Goal: Task Accomplishment & Management: Complete application form

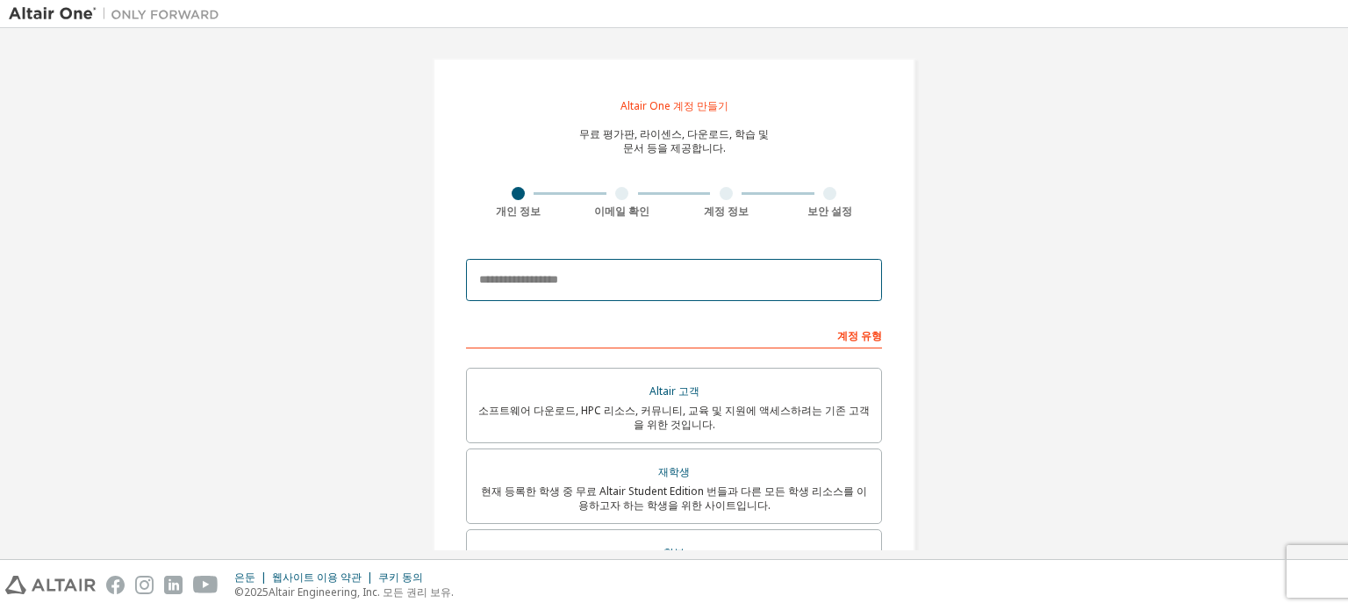
click at [667, 290] on input "email" at bounding box center [674, 280] width 416 height 42
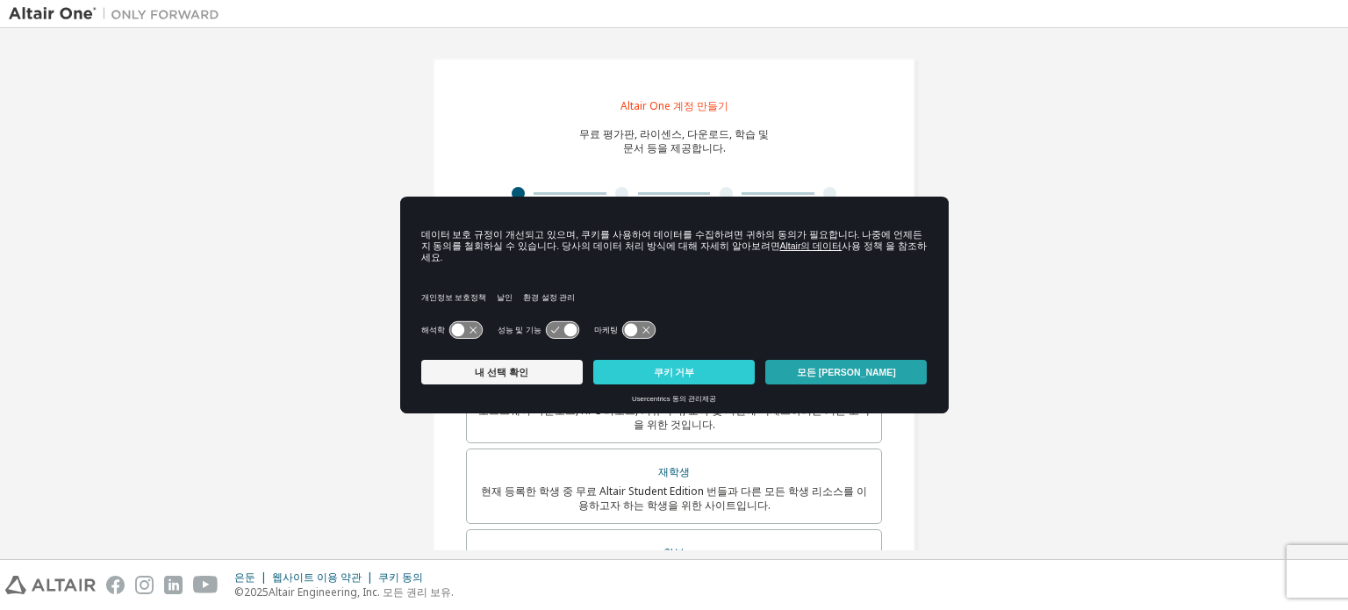
click at [811, 364] on button "모든 [PERSON_NAME]" at bounding box center [845, 372] width 161 height 25
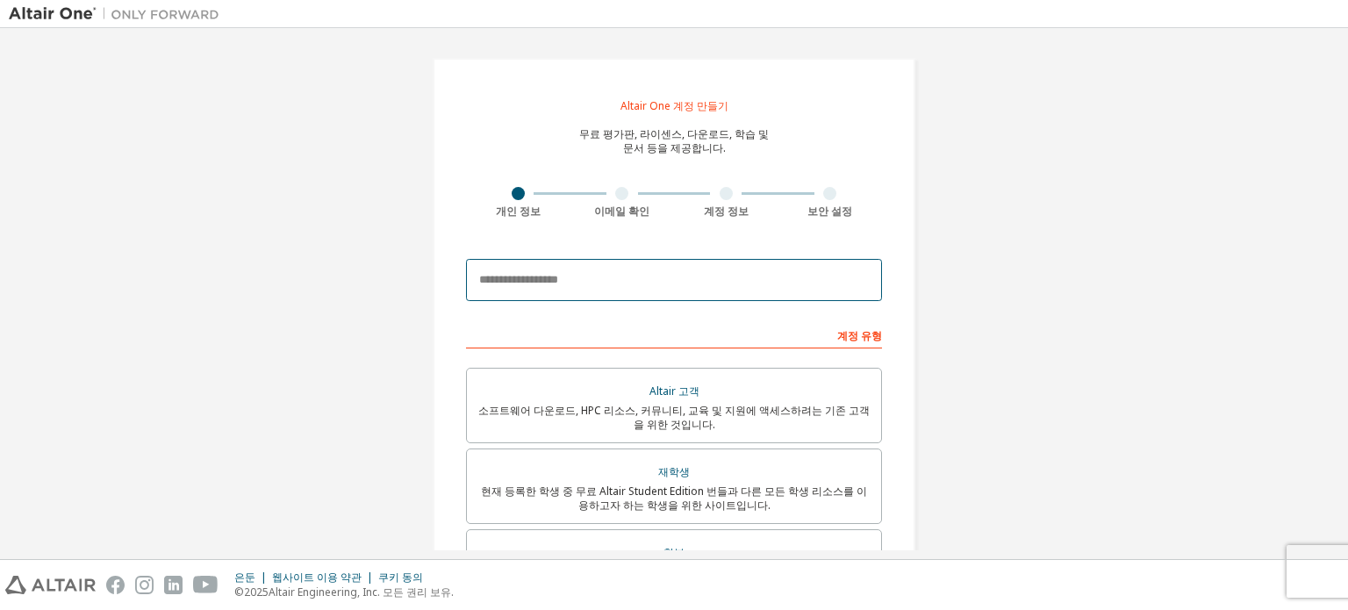
click at [616, 283] on input "email" at bounding box center [674, 280] width 416 height 42
type input "**********"
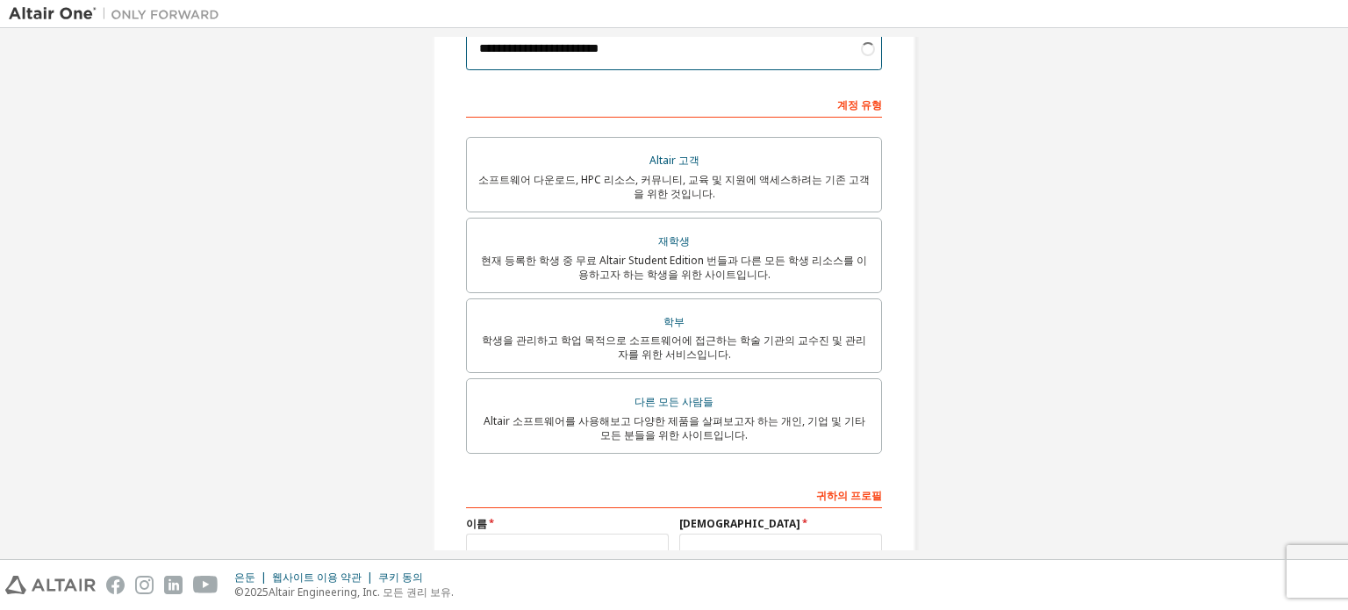
scroll to position [230, 0]
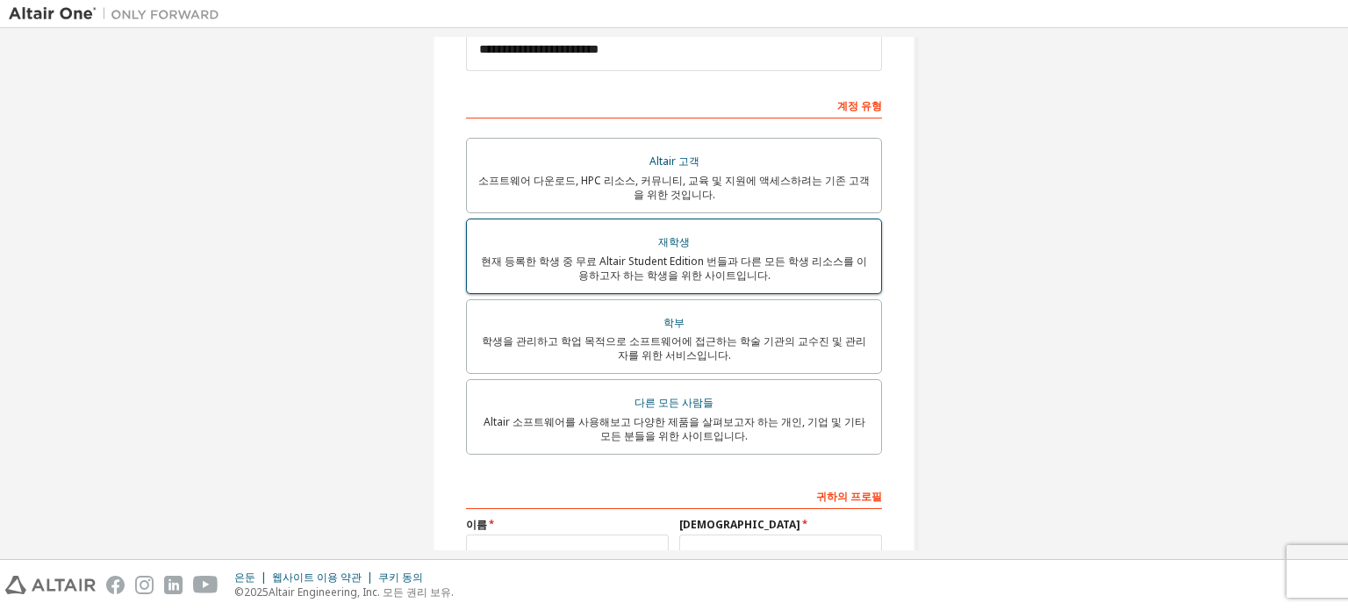
click at [738, 255] on font "현재 등록한 학생 중 무료 Altair Student Edition 번들과 다른 모든 학생 리소스를 이용하고자 하는 학생을 위한 사이트입니다." at bounding box center [674, 268] width 386 height 29
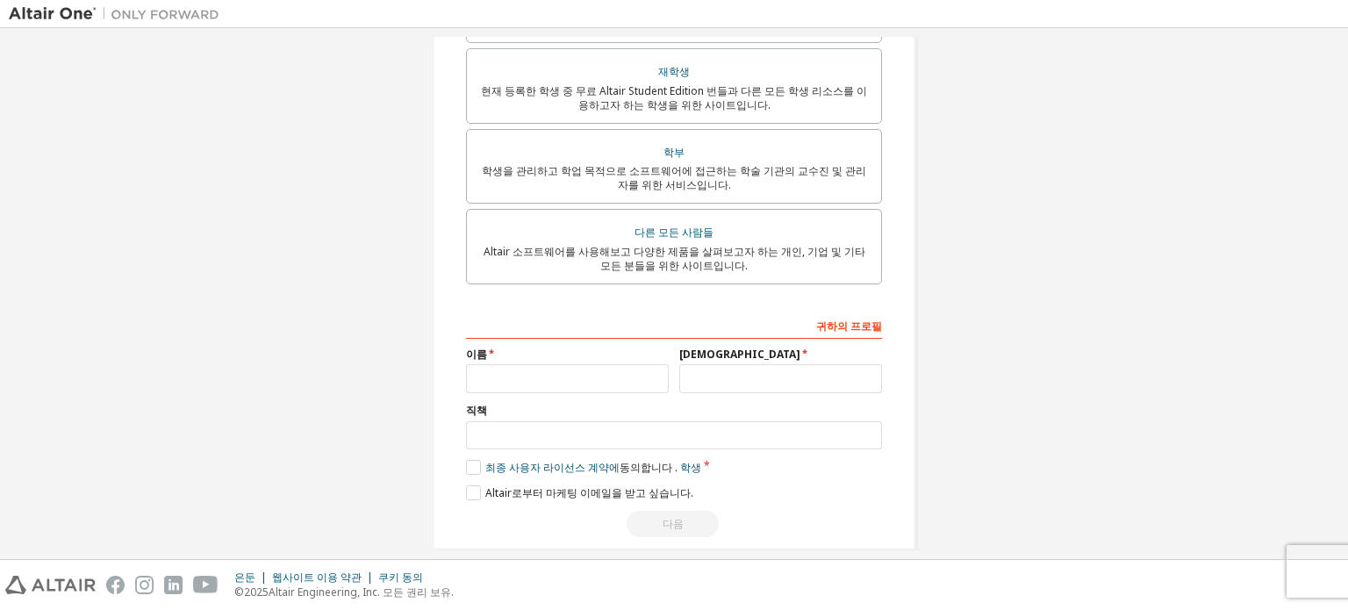
scroll to position [422, 0]
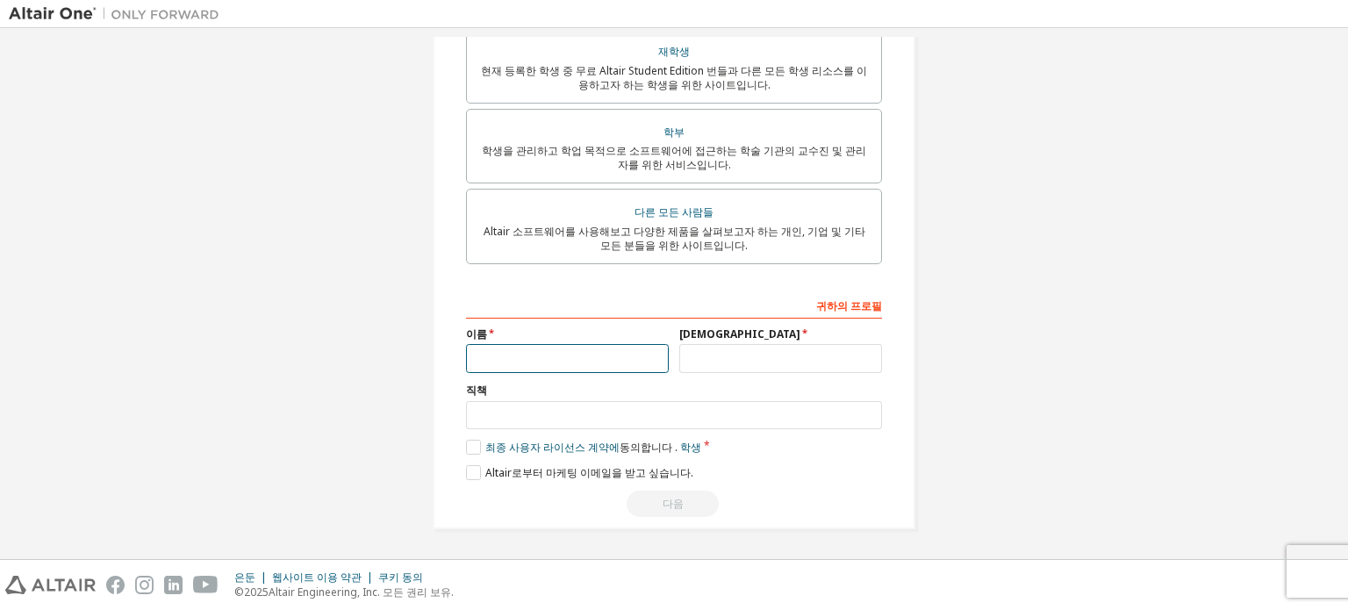
click at [597, 354] on input "text" at bounding box center [567, 358] width 203 height 29
type input "*"
type input "**"
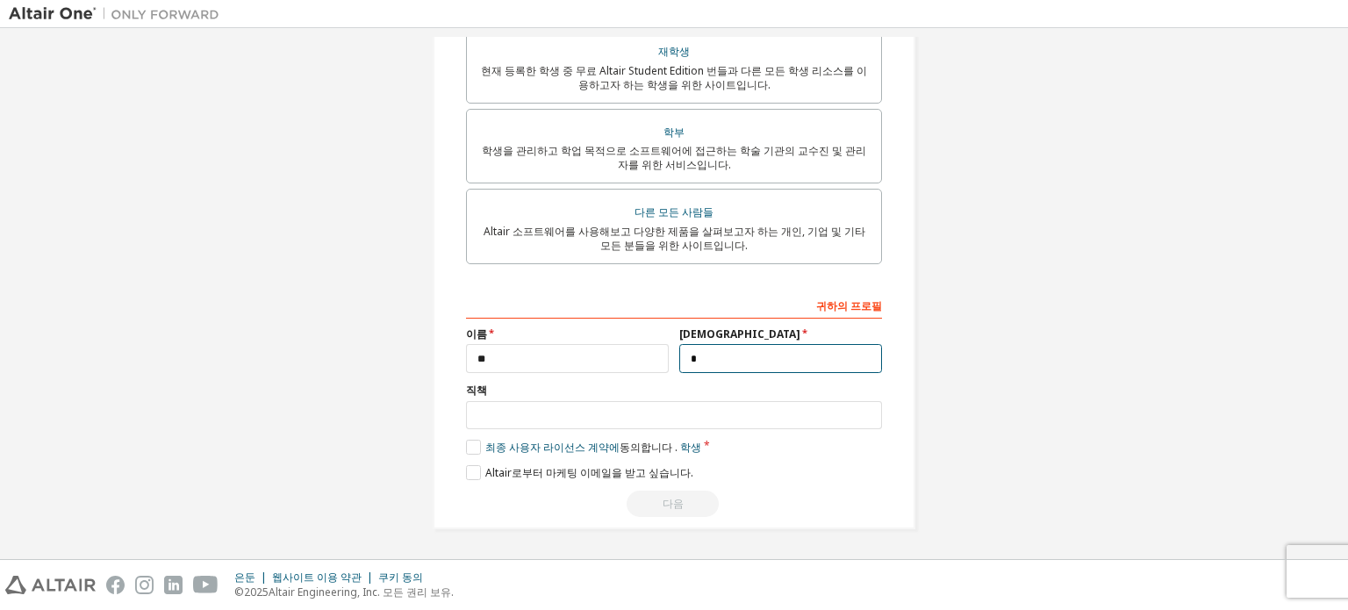
type input "*"
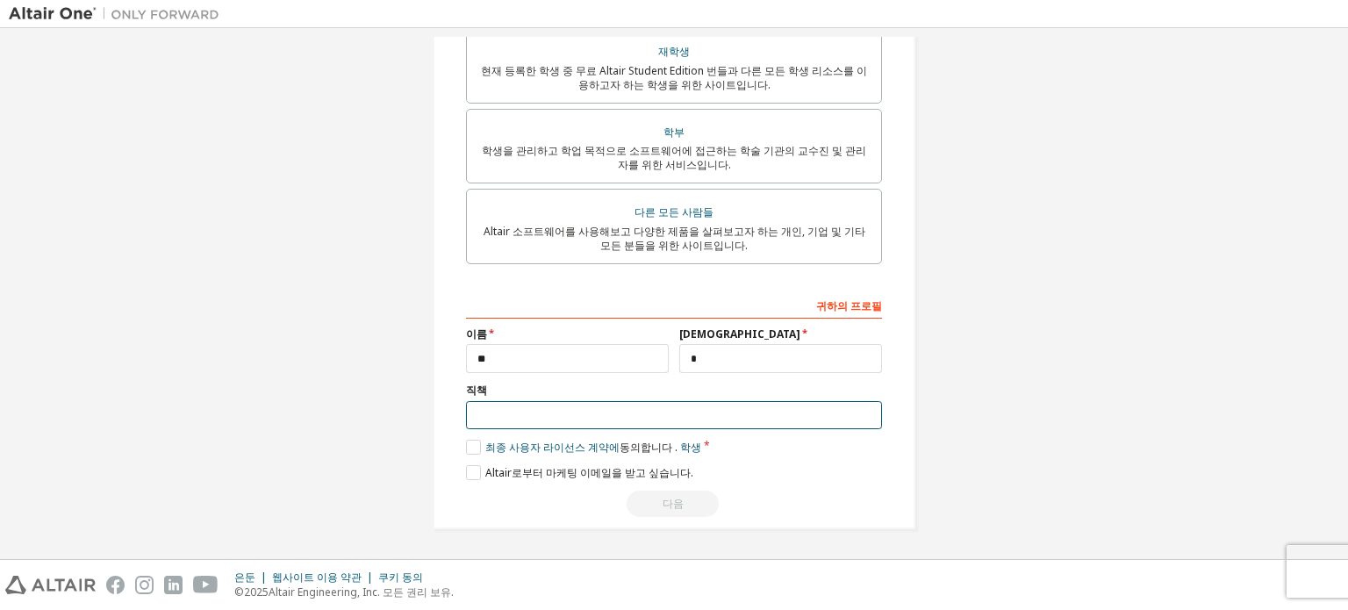
click at [558, 422] on input "text" at bounding box center [674, 415] width 416 height 29
type input "*"
type input "**"
click at [466, 448] on label "최종 사용자 라이선스 계약에 동의합니다 . 학생" at bounding box center [583, 447] width 235 height 15
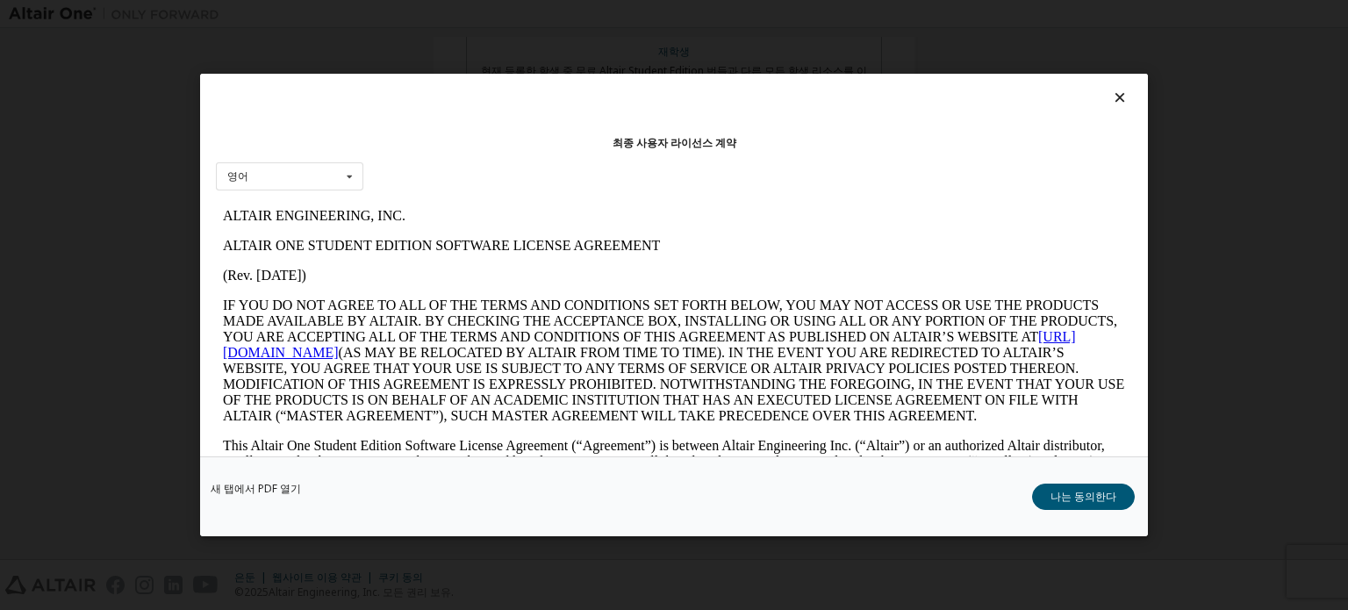
scroll to position [0, 0]
click at [1062, 505] on button "나는 동의한다" at bounding box center [1083, 497] width 103 height 26
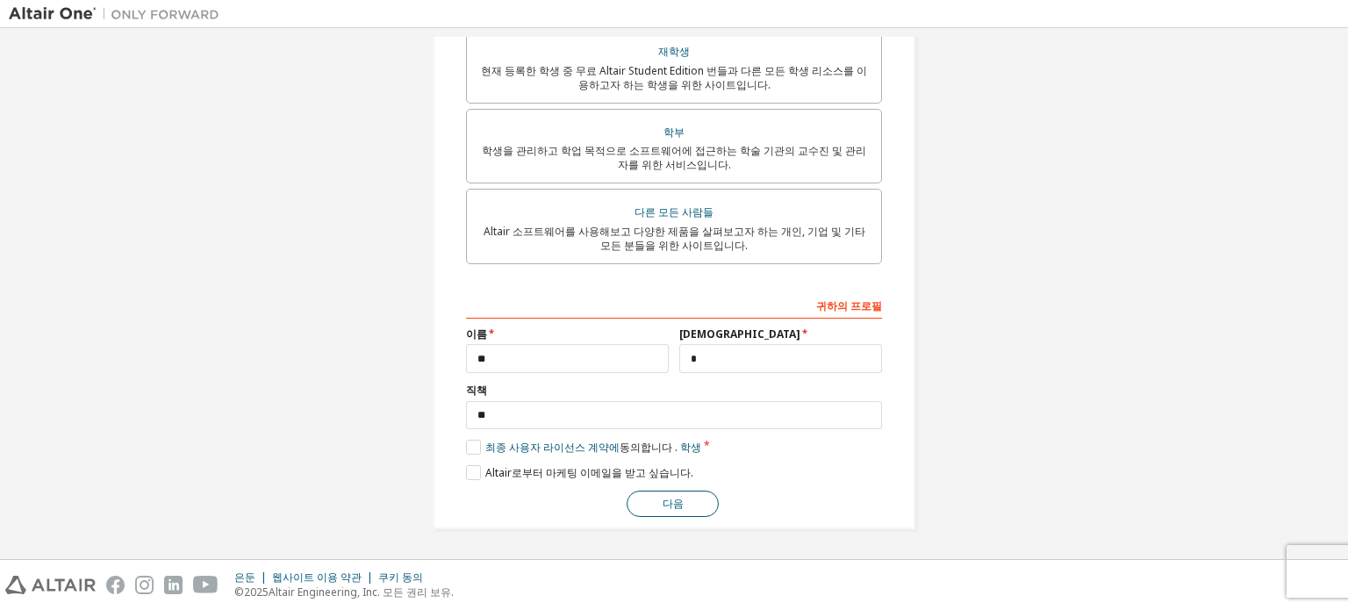
click at [638, 498] on button "다음" at bounding box center [673, 504] width 92 height 26
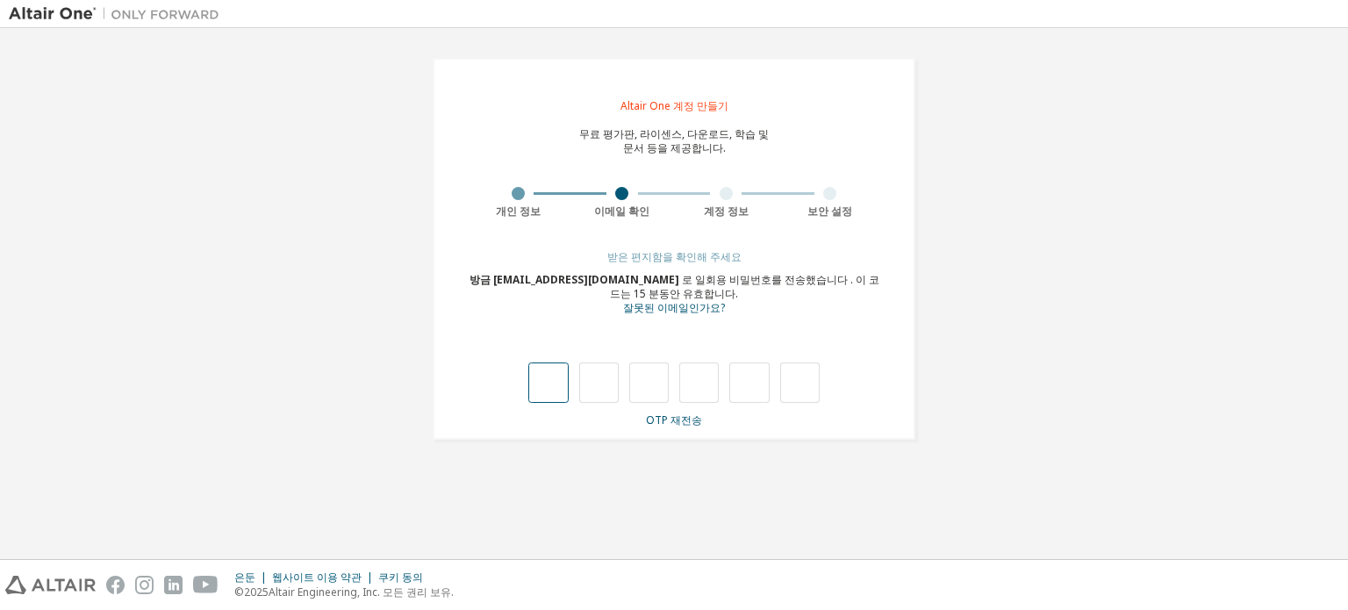
type input "*"
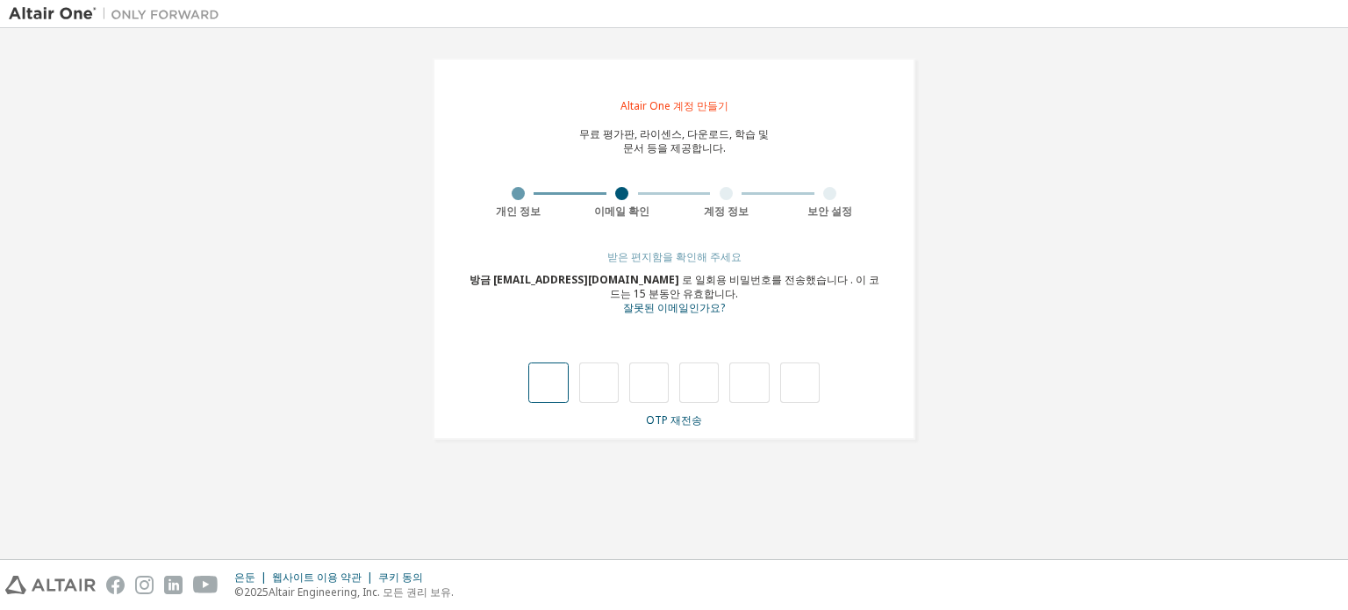
type input "*"
click at [548, 379] on div "*" at bounding box center [547, 382] width 39 height 40
